Goal: Check status

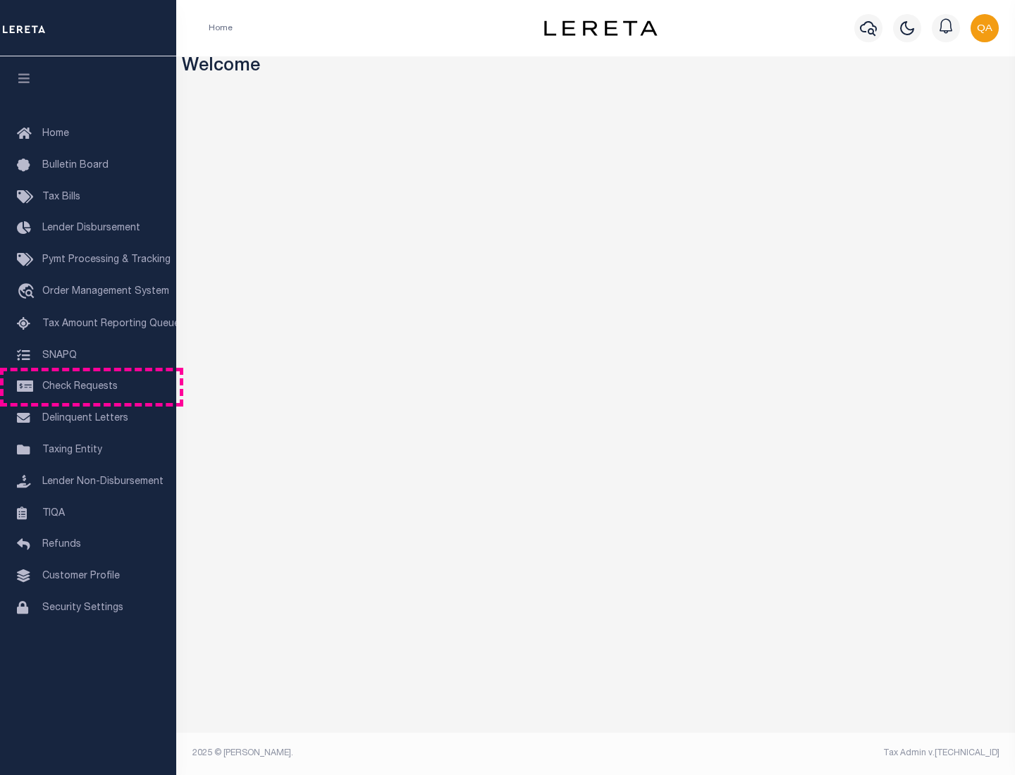
click at [88, 387] on span "Check Requests" at bounding box center [79, 387] width 75 height 10
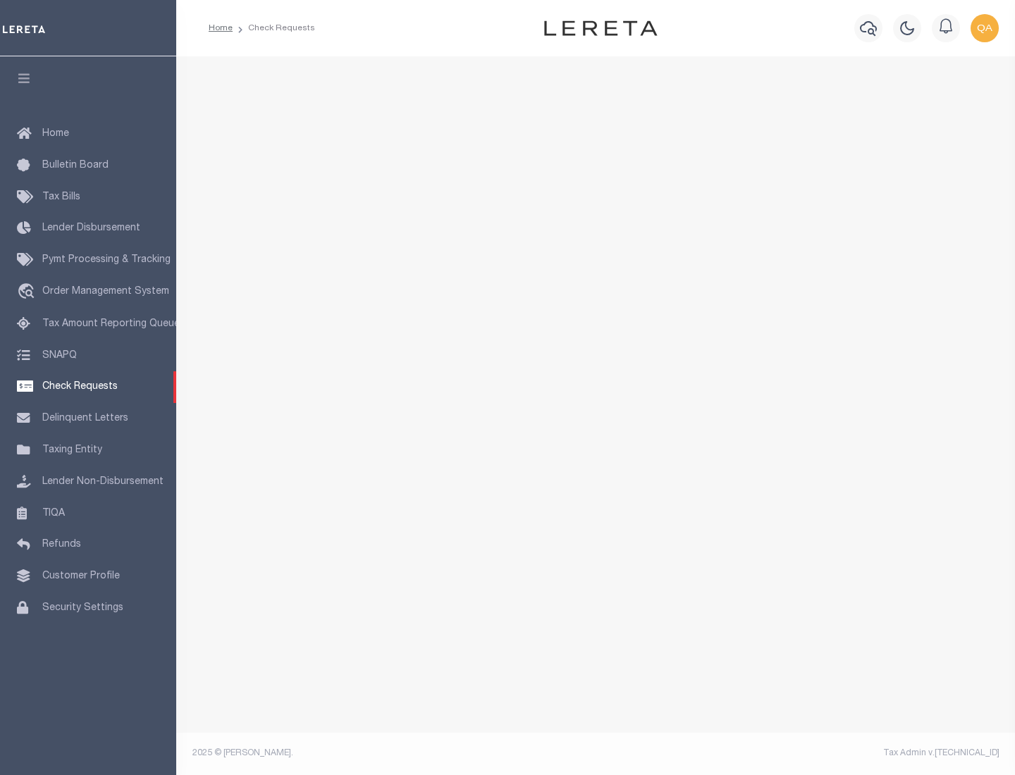
select select "50"
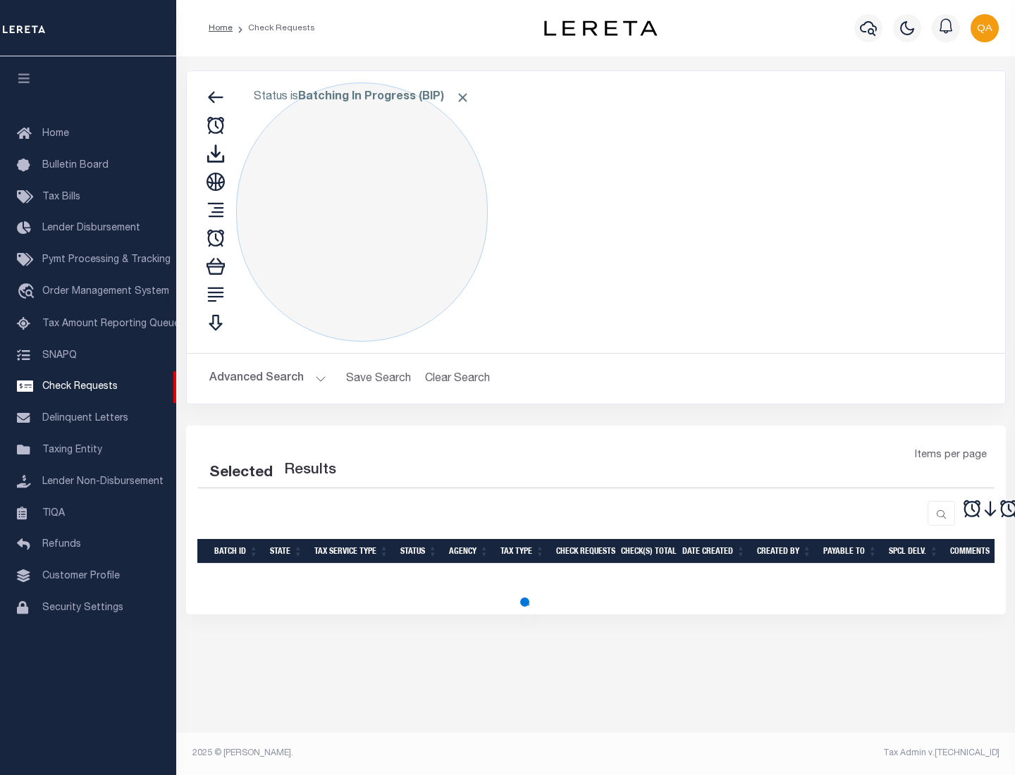
select select "50"
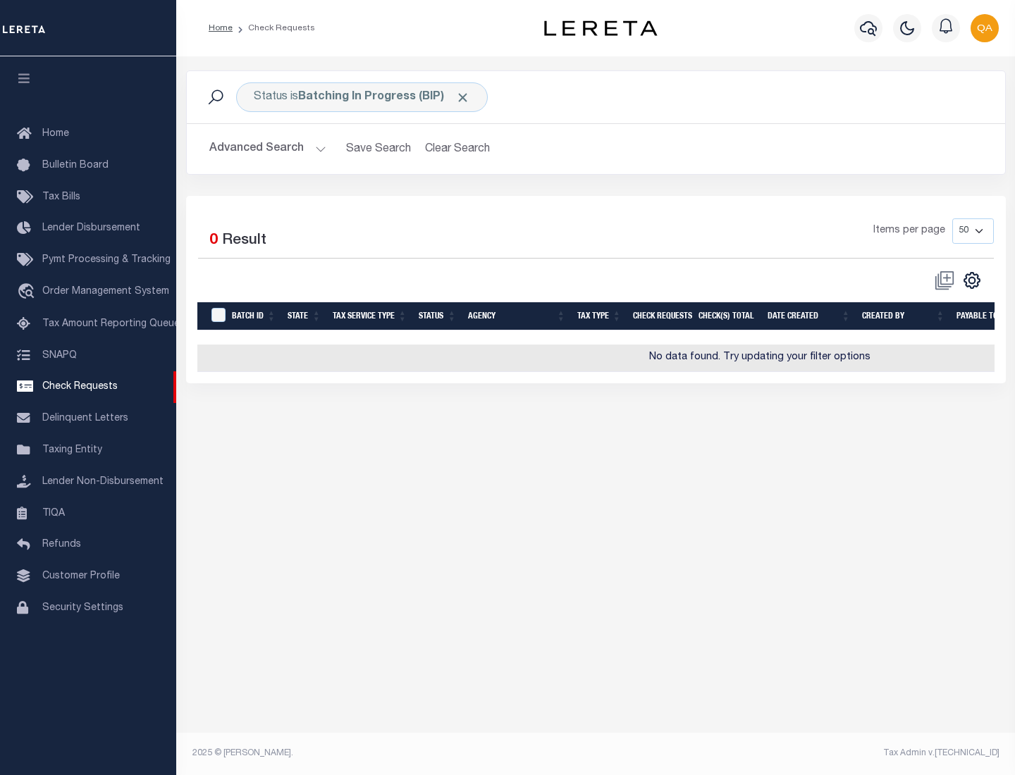
click at [463, 97] on span "Click to Remove" at bounding box center [462, 97] width 15 height 15
